Goal: Use online tool/utility: Utilize a website feature to perform a specific function

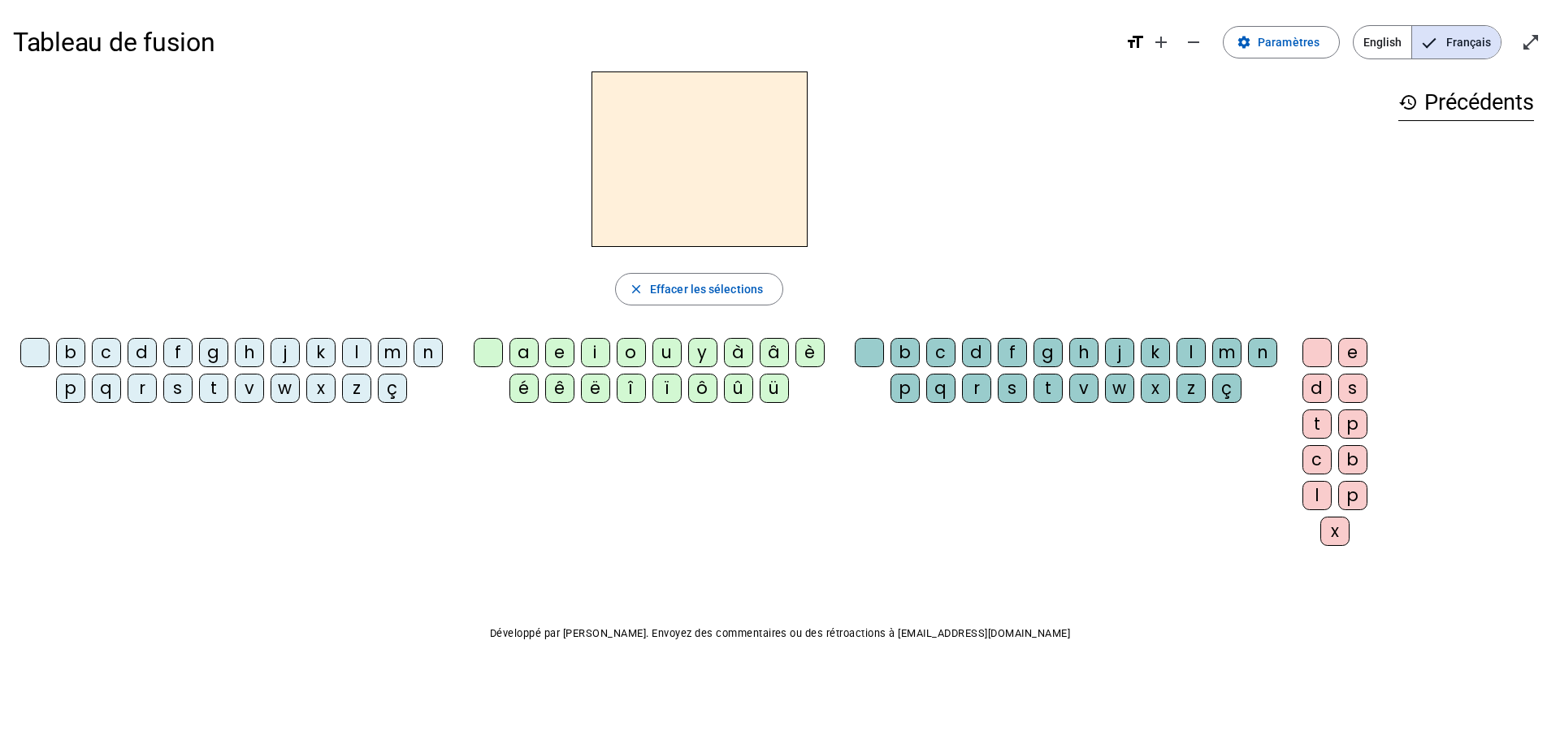
click at [594, 357] on div "i" at bounding box center [595, 352] width 29 height 29
click at [1189, 355] on div "l" at bounding box center [1191, 352] width 29 height 29
click at [388, 358] on div "m" at bounding box center [392, 352] width 29 height 29
click at [526, 358] on div "a" at bounding box center [523, 352] width 29 height 29
click at [872, 355] on div at bounding box center [869, 352] width 29 height 29
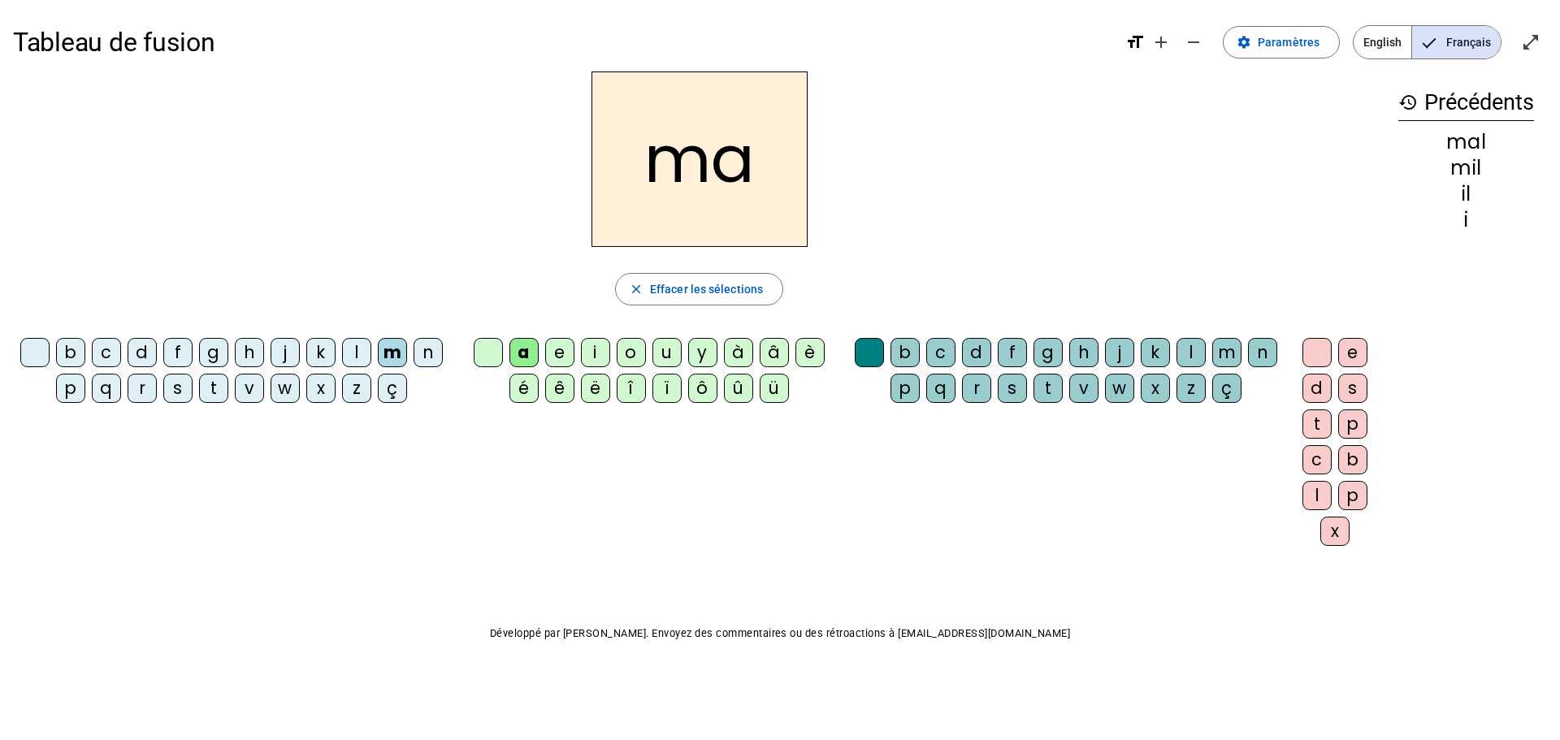
click at [358, 352] on div "l" at bounding box center [356, 352] width 29 height 29
click at [670, 351] on div "u" at bounding box center [666, 352] width 29 height 29
click at [141, 356] on div "d" at bounding box center [142, 352] width 29 height 29
click at [222, 389] on div "t" at bounding box center [213, 388] width 29 height 29
click at [561, 358] on div "e" at bounding box center [559, 352] width 29 height 29
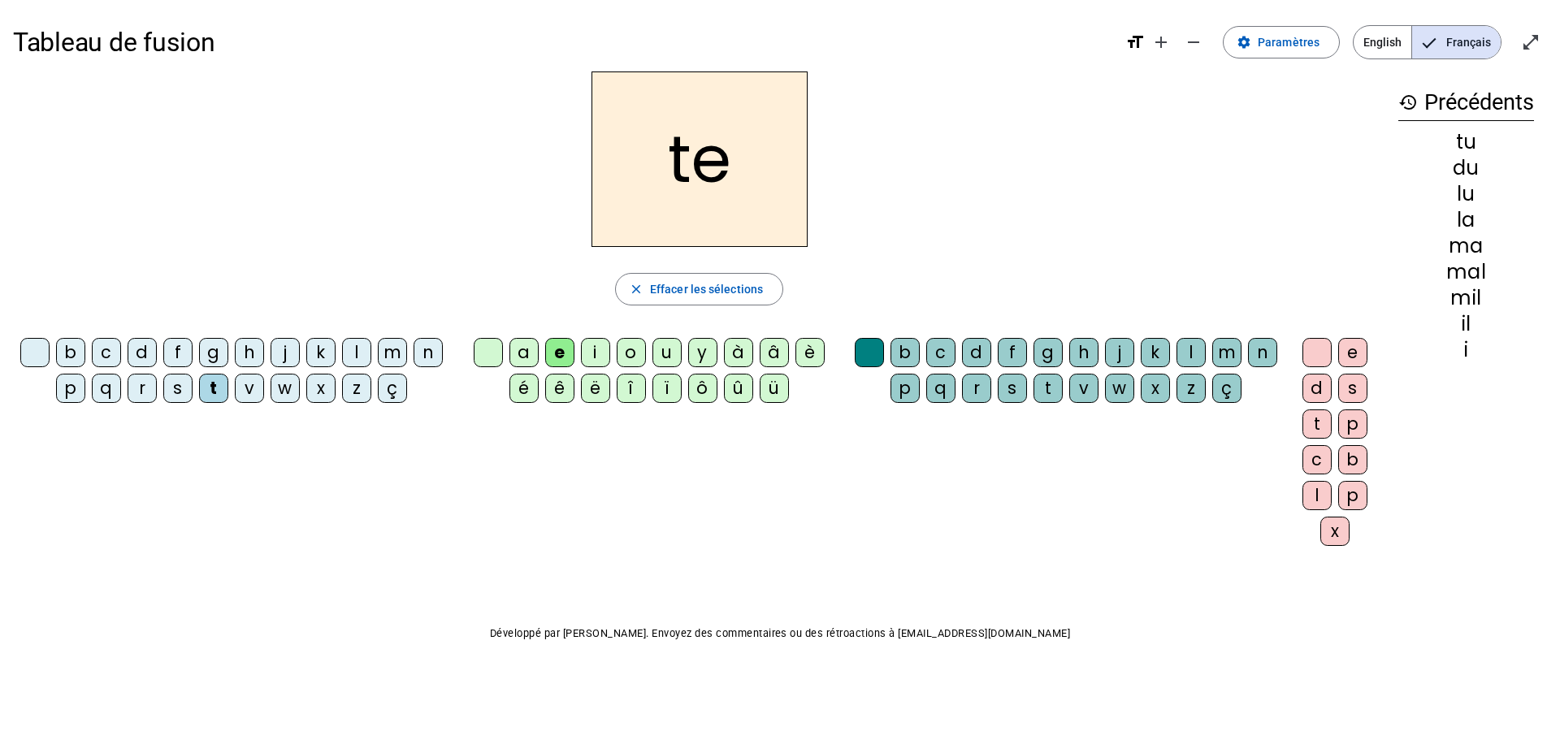
click at [142, 356] on div "d" at bounding box center [142, 352] width 29 height 29
click at [284, 354] on div "j" at bounding box center [285, 352] width 29 height 29
